Goal: Information Seeking & Learning: Learn about a topic

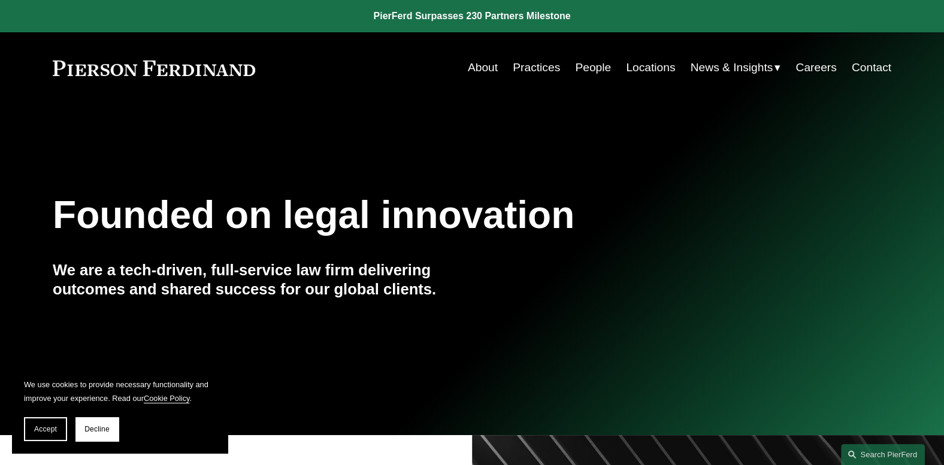
click at [648, 73] on link "Locations" at bounding box center [650, 67] width 49 height 23
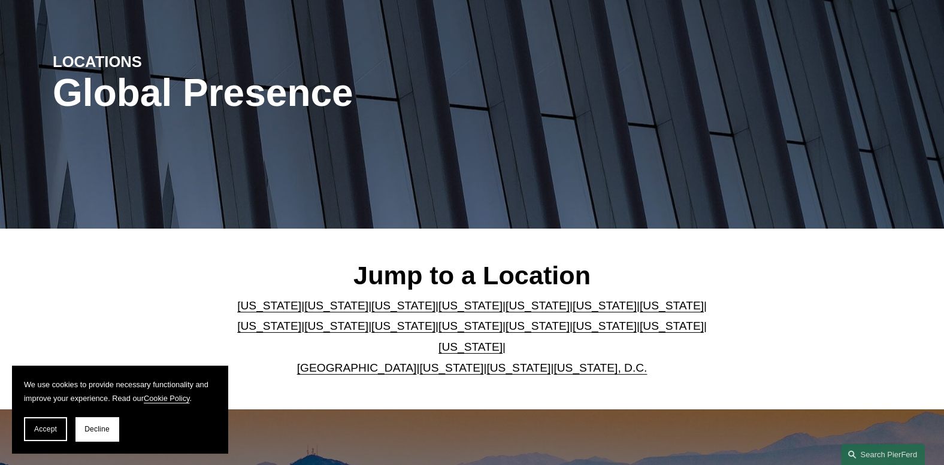
scroll to position [125, 0]
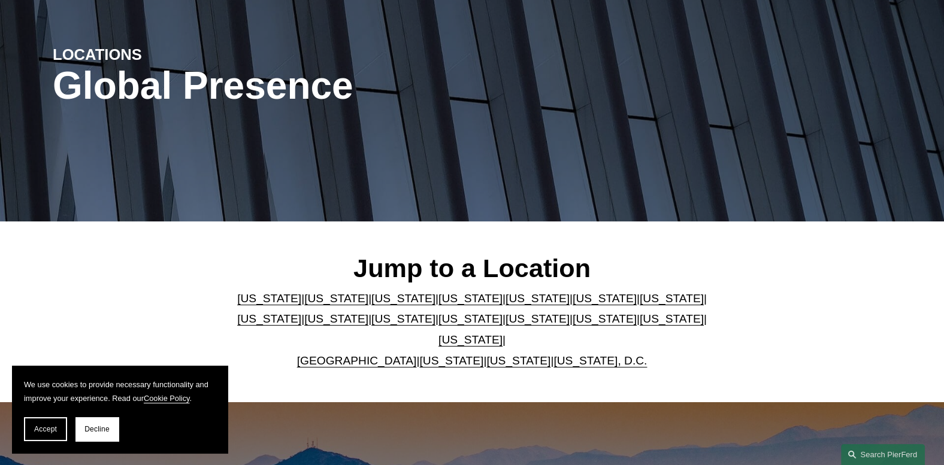
click at [441, 301] on link "Delaware" at bounding box center [470, 298] width 64 height 13
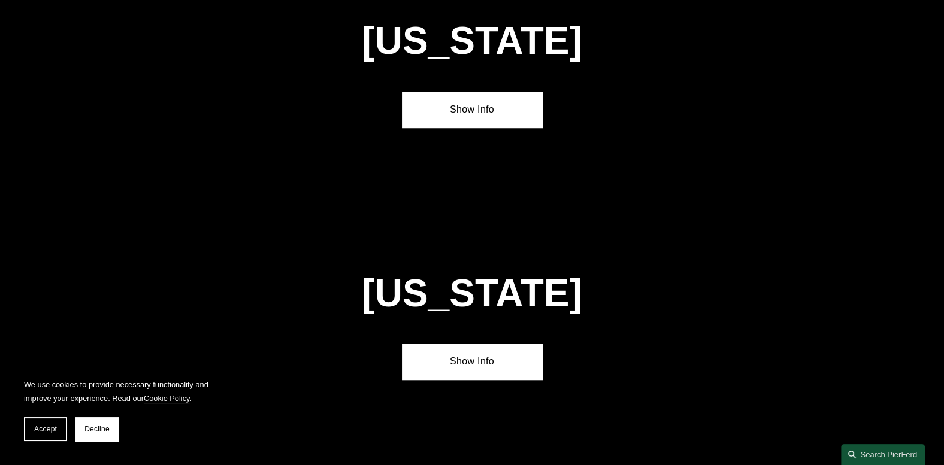
scroll to position [1274, 0]
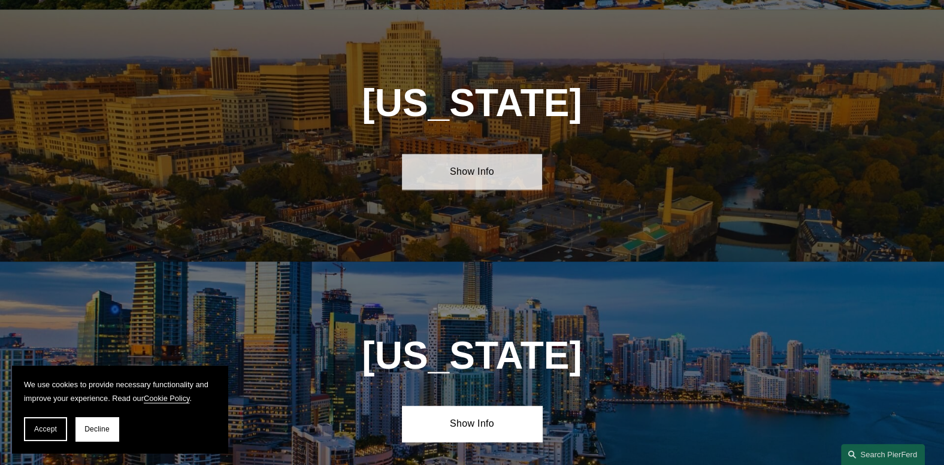
click at [464, 156] on link "Show Info" at bounding box center [471, 172] width 139 height 36
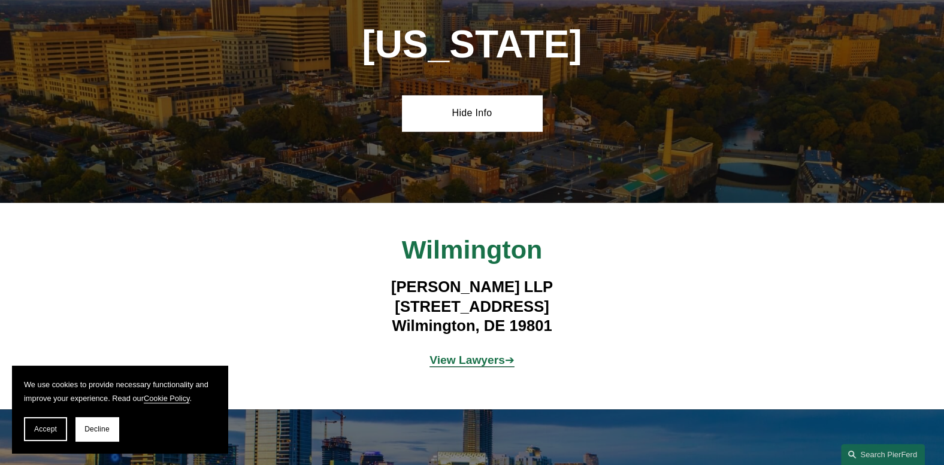
scroll to position [1336, 0]
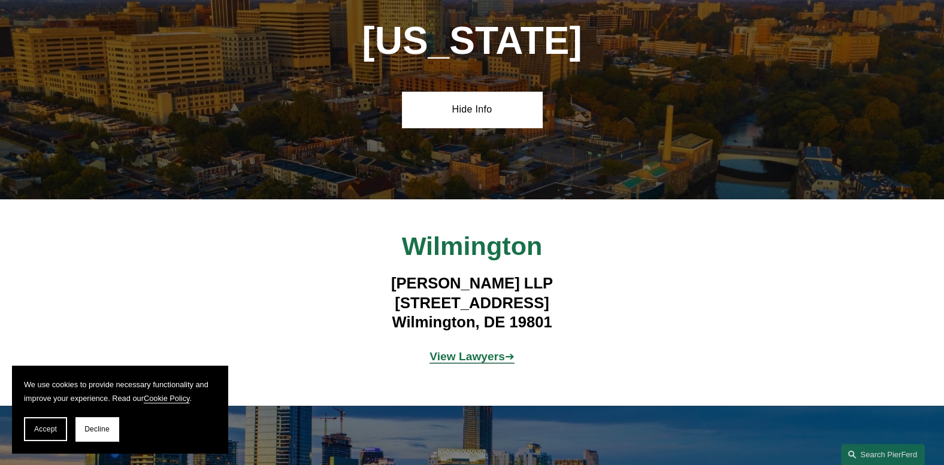
click at [479, 352] on strong "View Lawyers" at bounding box center [466, 356] width 75 height 13
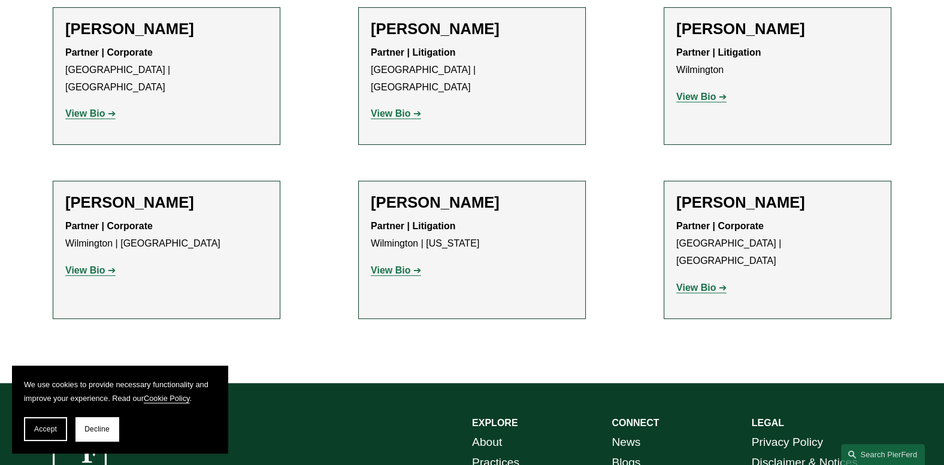
scroll to position [539, 0]
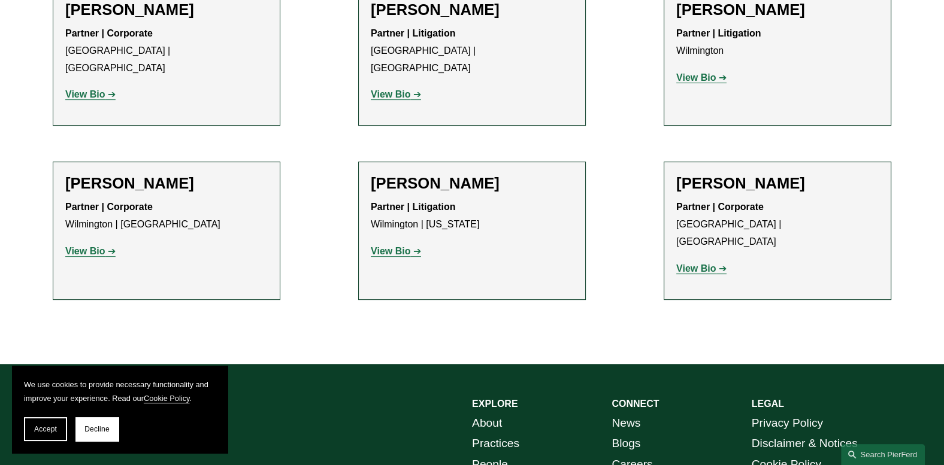
click at [402, 246] on strong "View Bio" at bounding box center [391, 251] width 40 height 10
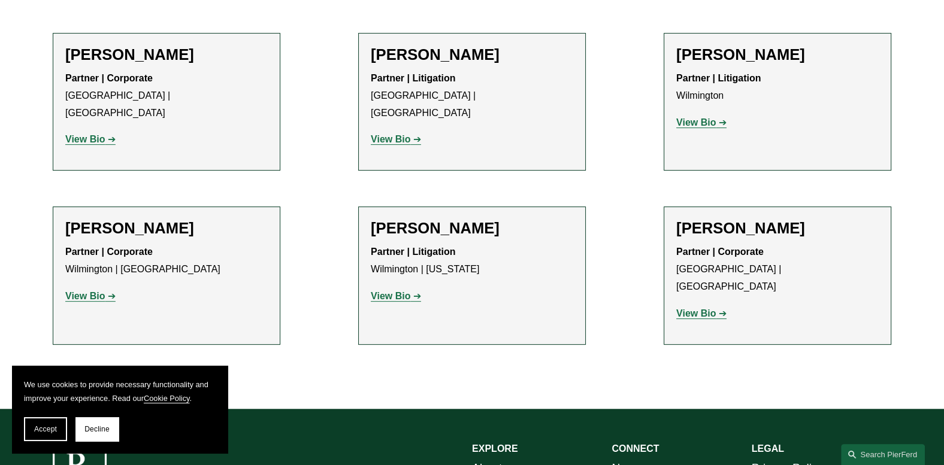
scroll to position [415, 0]
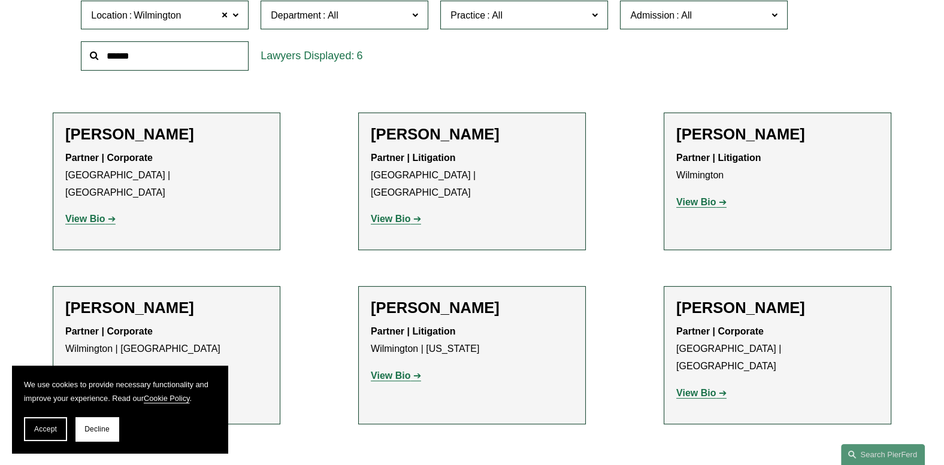
click at [703, 205] on strong "View Bio" at bounding box center [696, 202] width 40 height 10
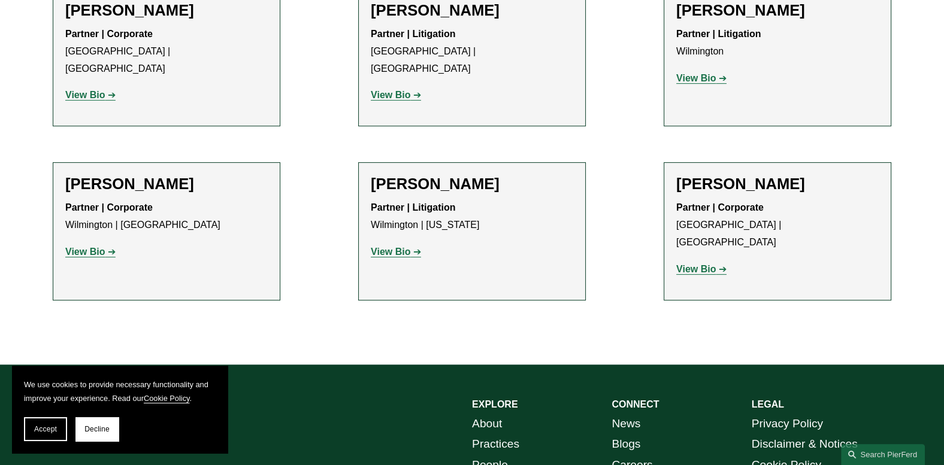
scroll to position [602, 0]
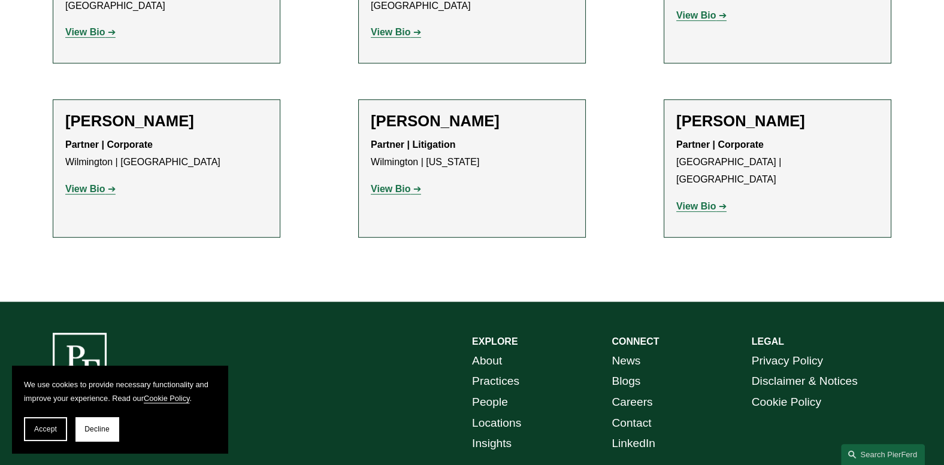
click at [703, 201] on strong "View Bio" at bounding box center [696, 206] width 40 height 10
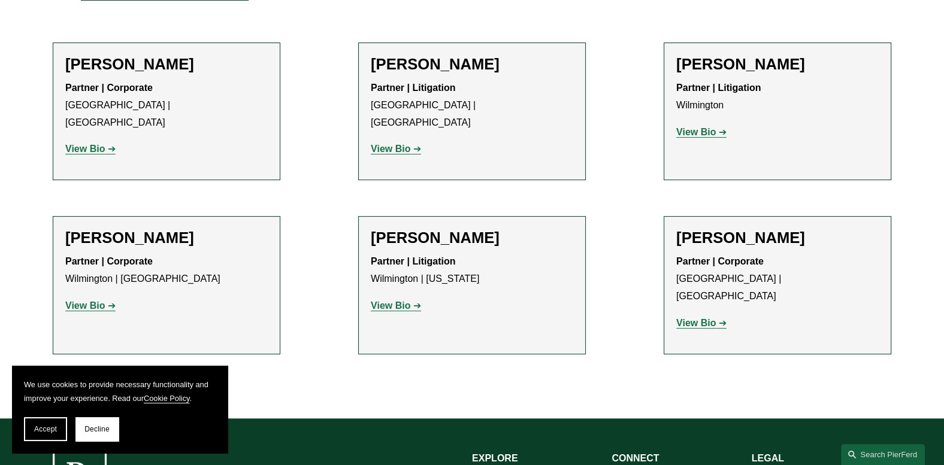
scroll to position [477, 0]
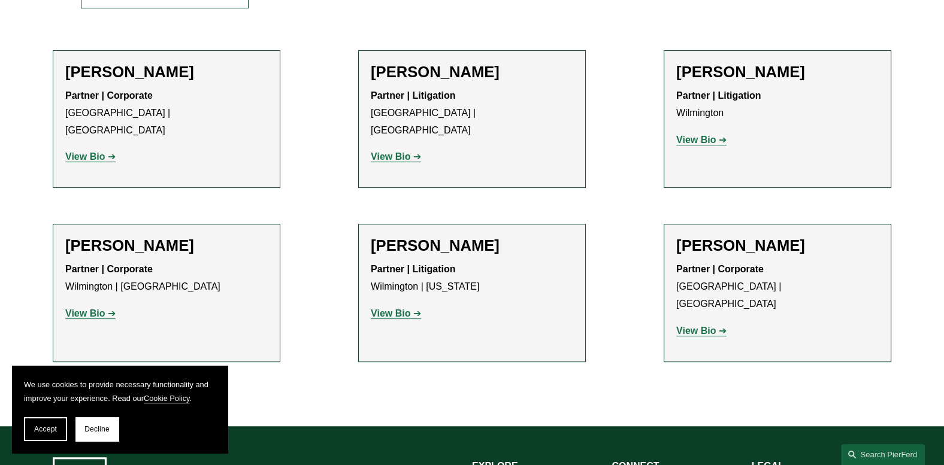
click at [88, 308] on strong "View Bio" at bounding box center [85, 313] width 40 height 10
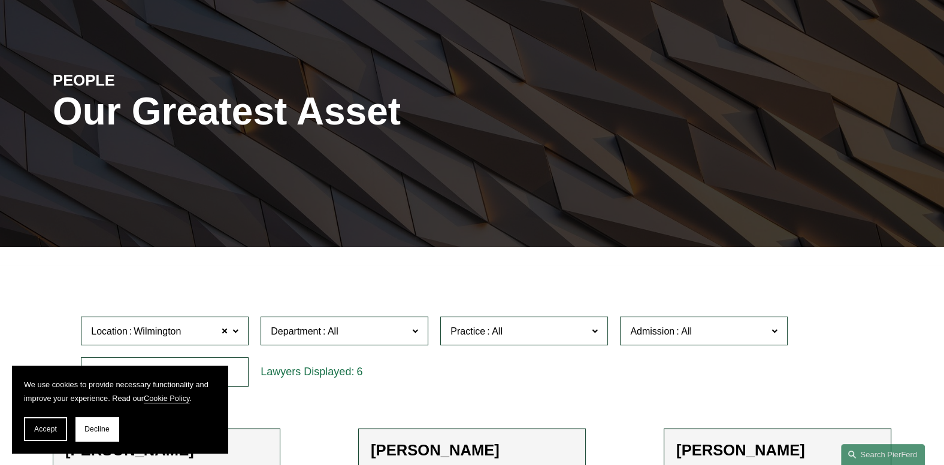
scroll to position [0, 0]
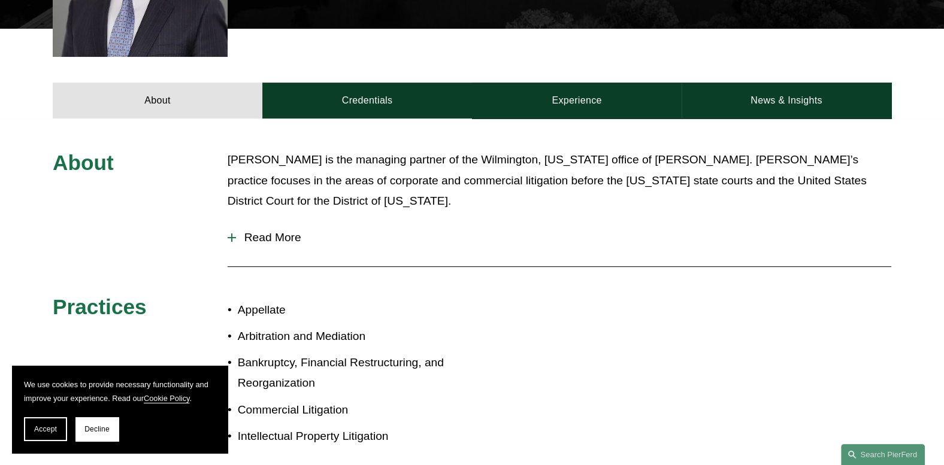
scroll to position [436, 0]
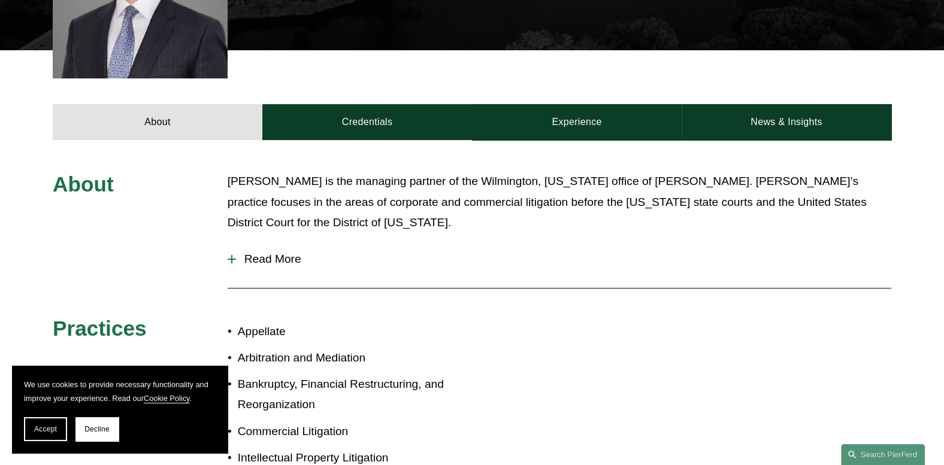
click at [231, 255] on div at bounding box center [231, 259] width 1 height 8
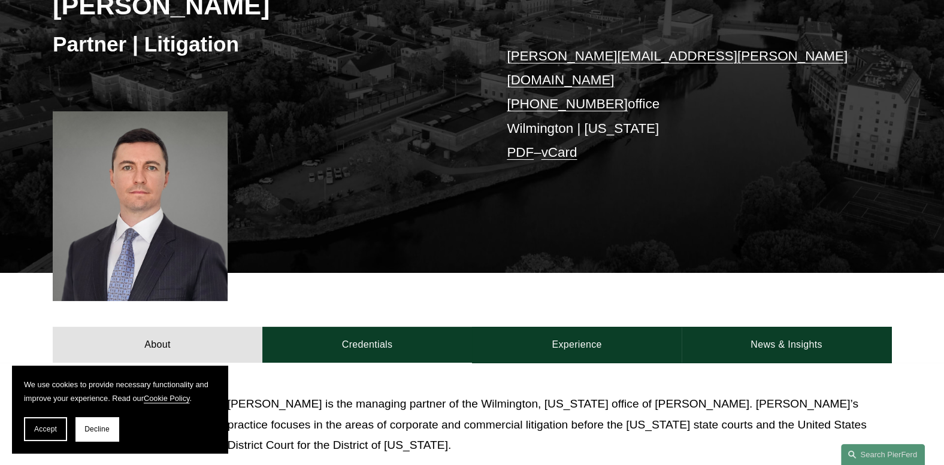
scroll to position [187, 0]
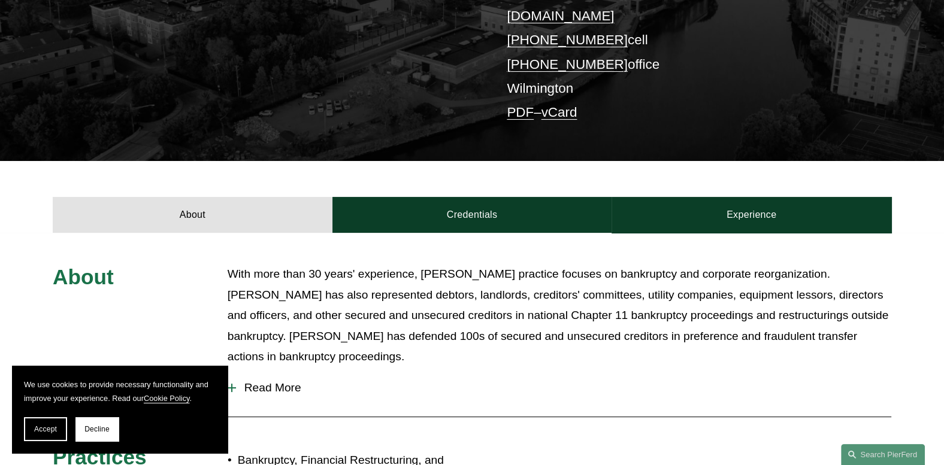
scroll to position [187, 0]
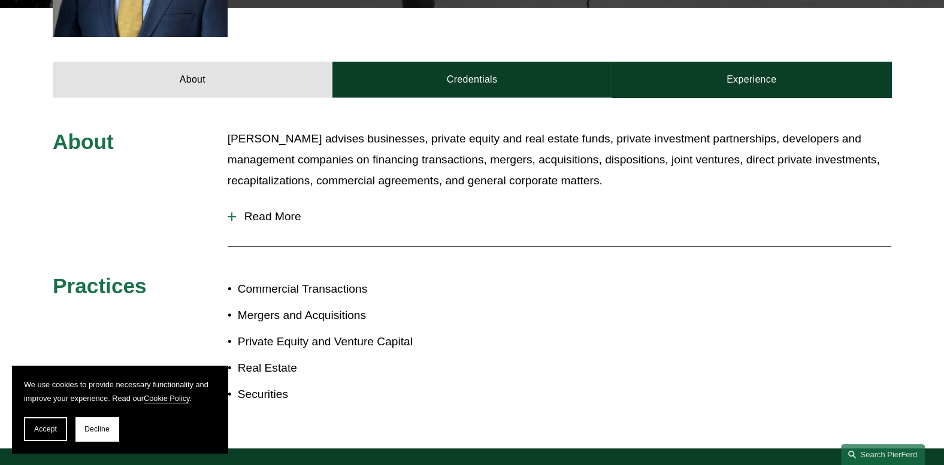
scroll to position [499, 0]
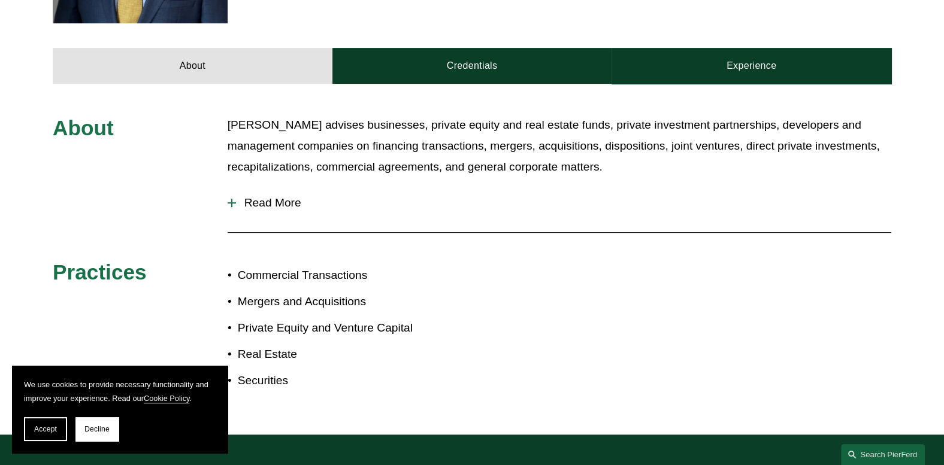
click at [281, 196] on span "Read More" at bounding box center [563, 202] width 655 height 13
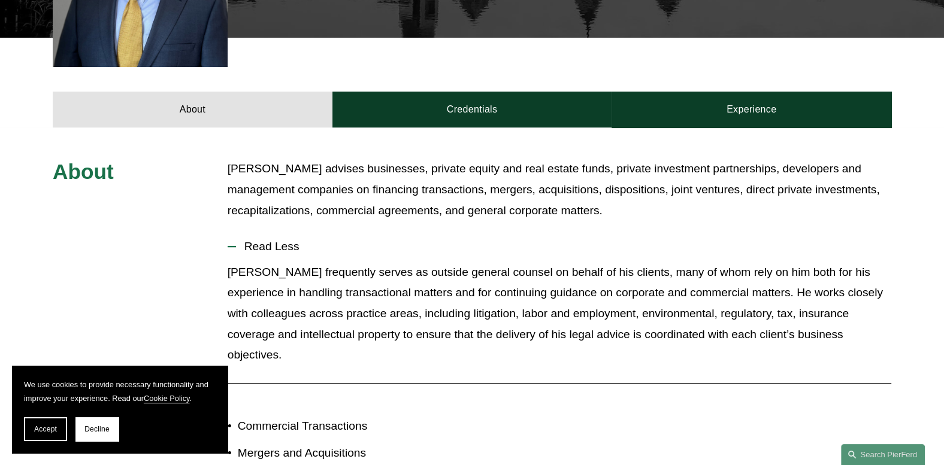
scroll to position [374, 0]
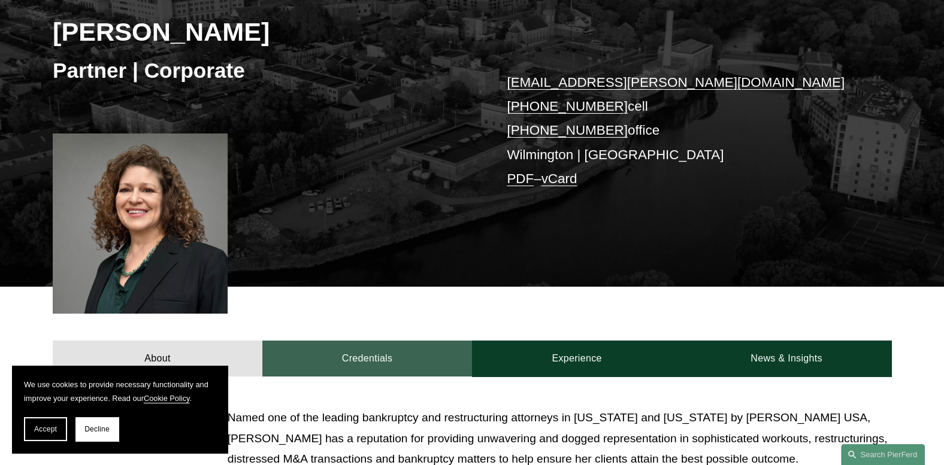
scroll to position [187, 0]
